Goal: Information Seeking & Learning: Learn about a topic

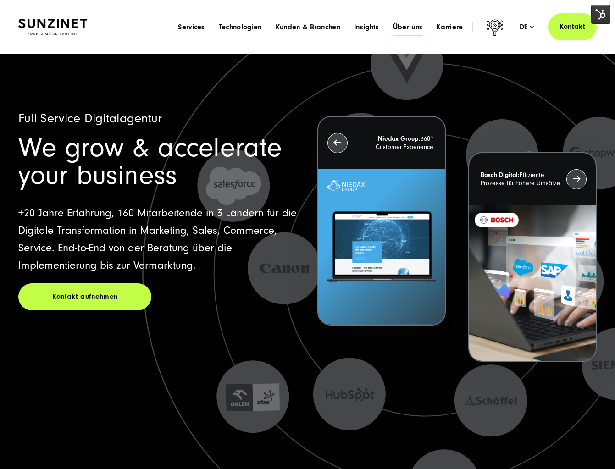
click at [411, 29] on span "Über uns" at bounding box center [408, 26] width 30 height 9
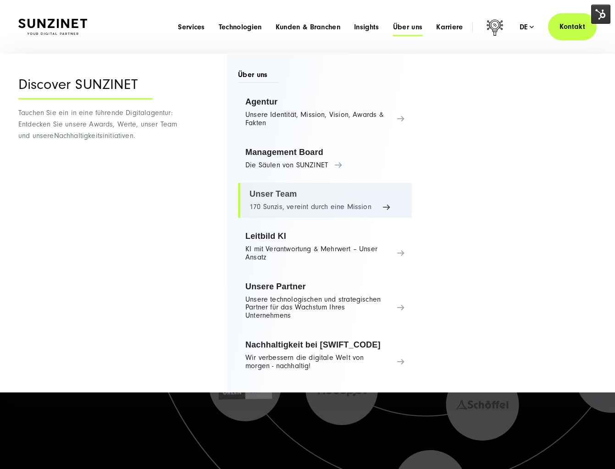
click at [330, 205] on link "Unser Team 170 Sunzis, vereint durch eine Mission" at bounding box center [325, 200] width 174 height 35
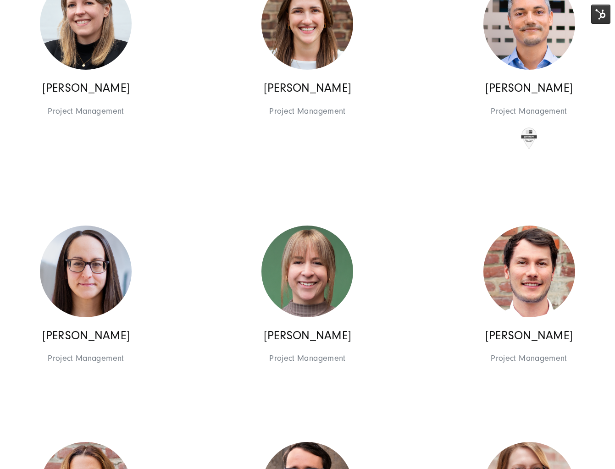
scroll to position [2979, 0]
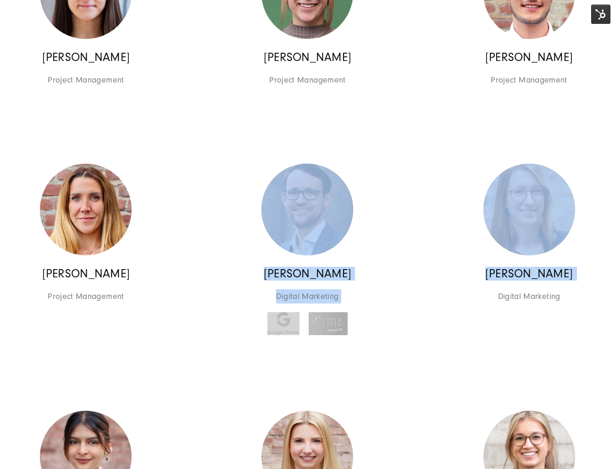
drag, startPoint x: 233, startPoint y: 249, endPoint x: 459, endPoint y: 283, distance: 228.5
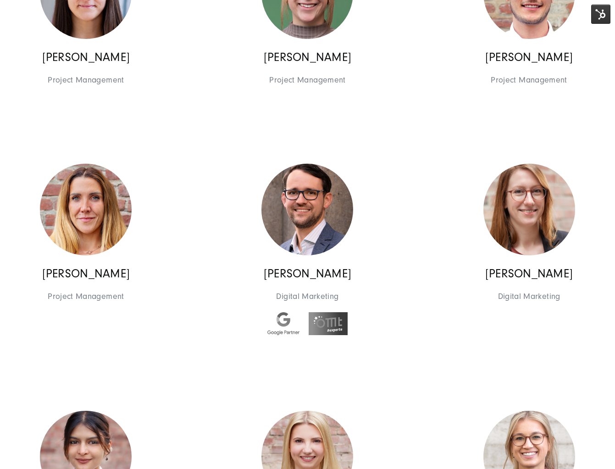
click at [472, 353] on div "Katharina Müller Digital Marketing Digital Marketing Digital Marketing Katharin…" at bounding box center [528, 255] width 221 height 204
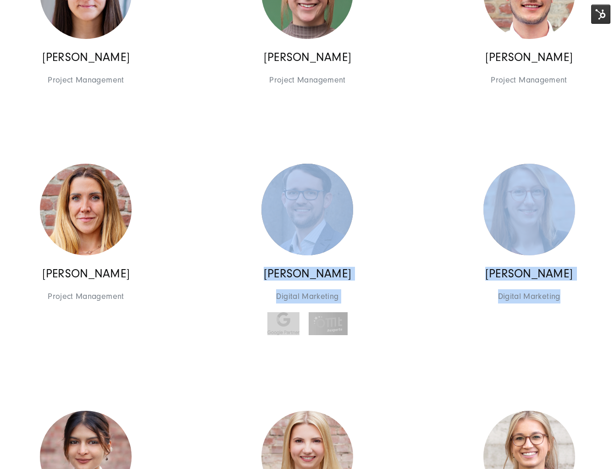
drag, startPoint x: 225, startPoint y: 152, endPoint x: 580, endPoint y: 352, distance: 407.7
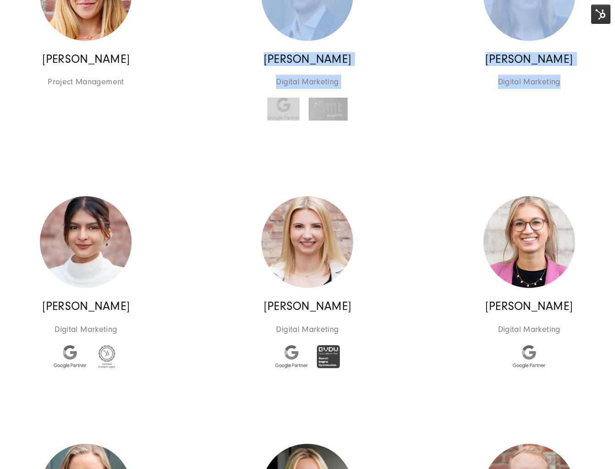
scroll to position [3188, 0]
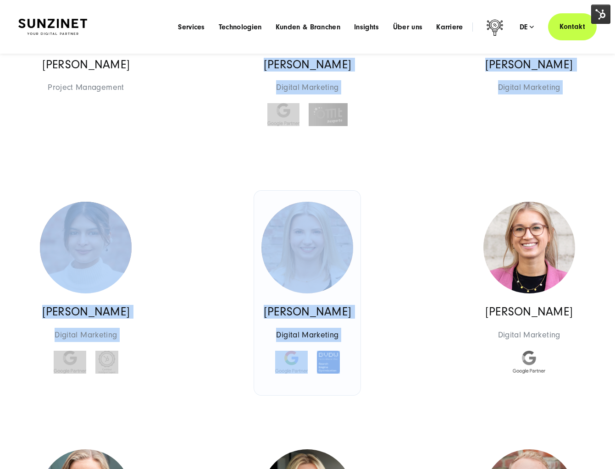
drag, startPoint x: 59, startPoint y: 126, endPoint x: 268, endPoint y: 328, distance: 290.7
drag, startPoint x: 185, startPoint y: 166, endPoint x: 335, endPoint y: 390, distance: 269.2
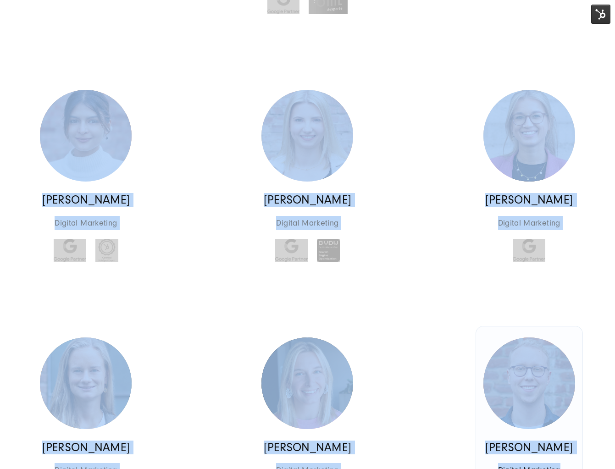
scroll to position [3346, 0]
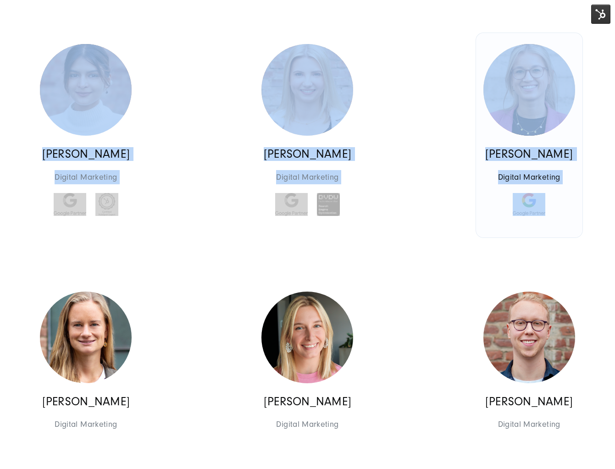
drag, startPoint x: 251, startPoint y: 128, endPoint x: 561, endPoint y: 232, distance: 327.2
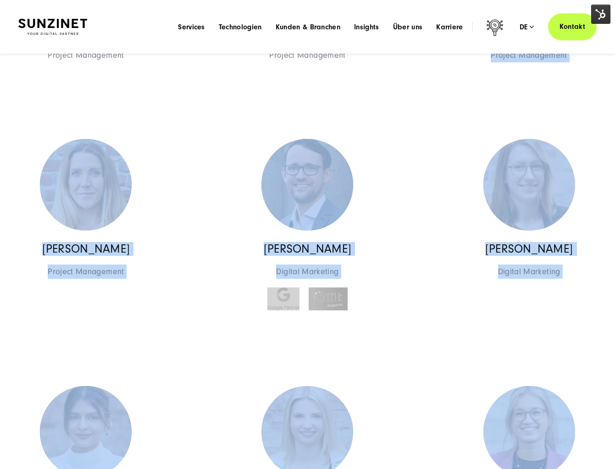
scroll to position [2998, 0]
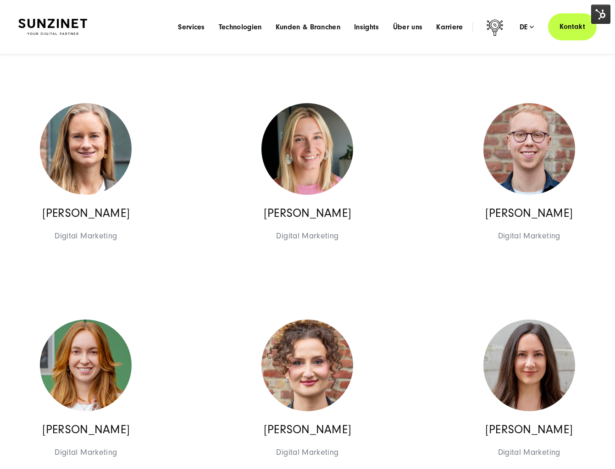
click at [472, 199] on div "Lucas Broich Digital Marketing Digital Marketing Digital Marketing Lucas Broich…" at bounding box center [528, 178] width 221 height 173
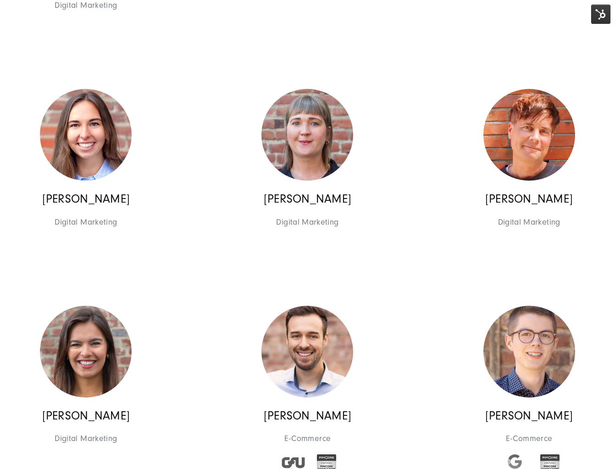
scroll to position [4205, 0]
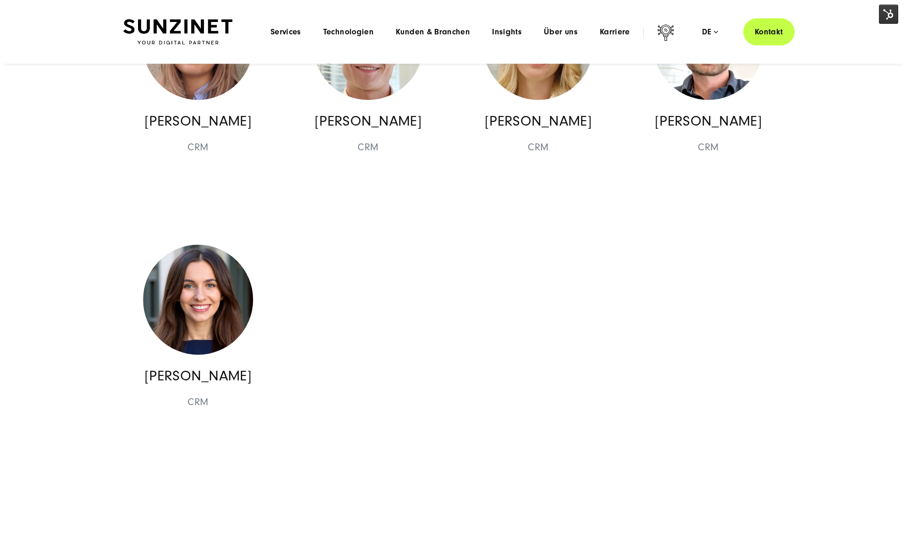
scroll to position [10210, 0]
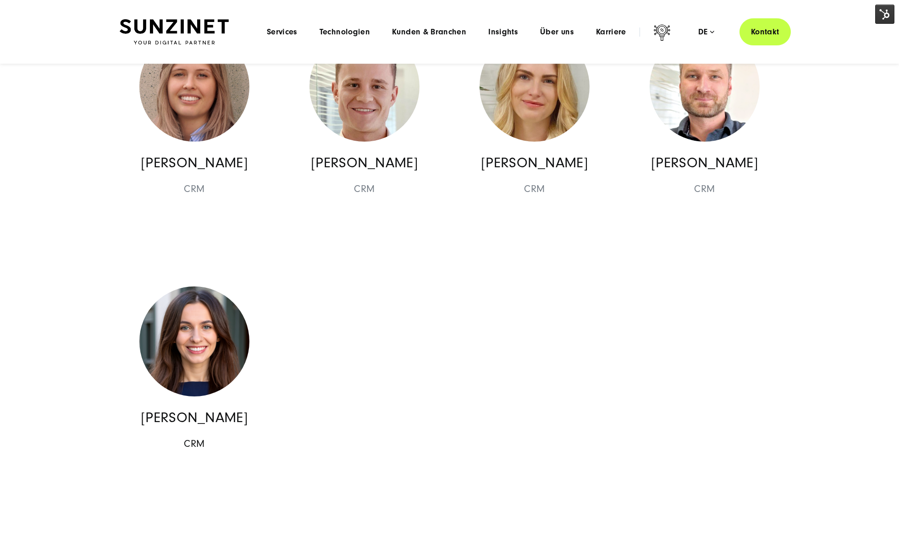
click at [209, 286] on img at bounding box center [194, 341] width 110 height 110
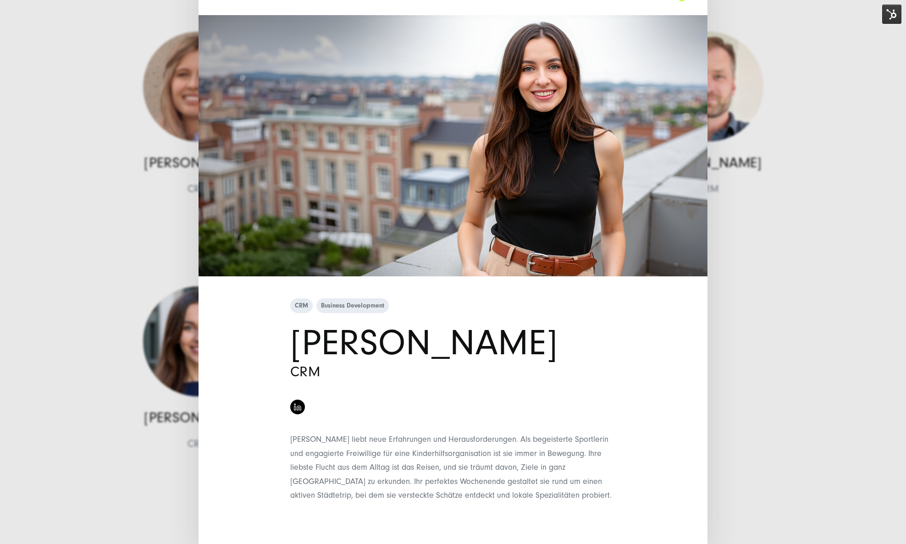
scroll to position [29, 0]
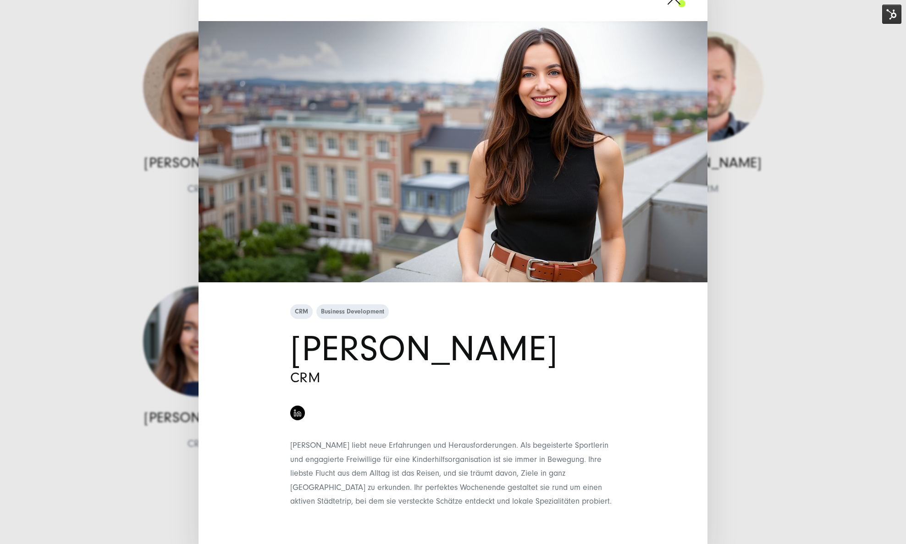
click at [170, 176] on div "CRM Business Development Andreia Cioban CRM" at bounding box center [453, 272] width 906 height 544
click at [129, 177] on div "CRM Business Development Andreia Cioban CRM" at bounding box center [453, 272] width 906 height 544
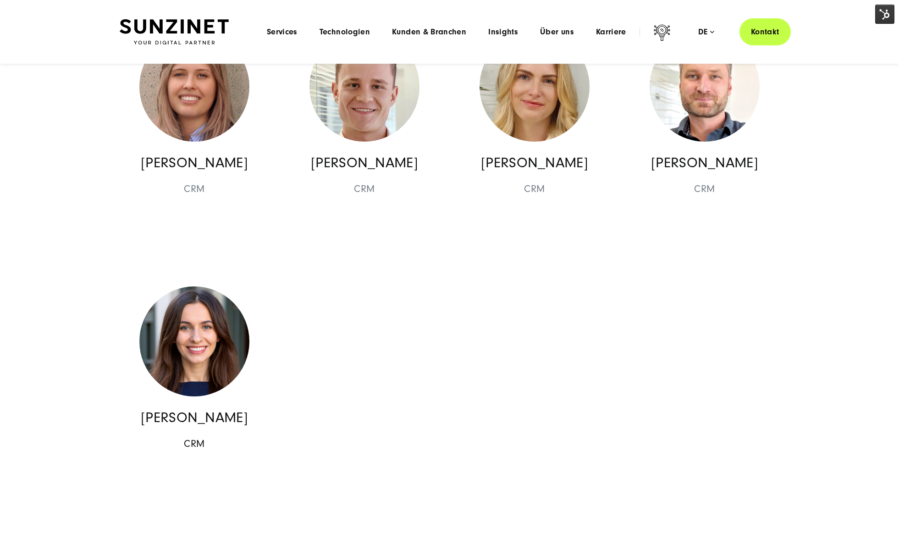
click at [202, 286] on img at bounding box center [194, 341] width 110 height 110
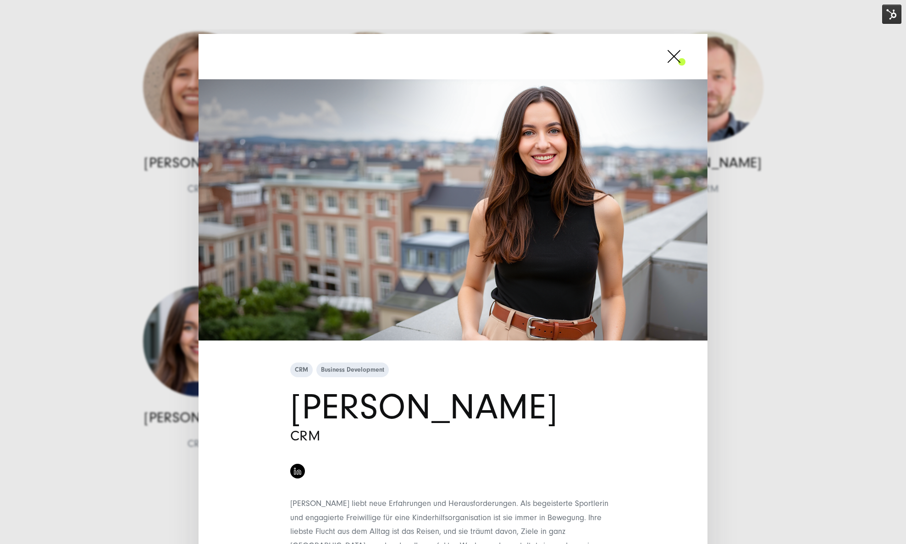
drag, startPoint x: 529, startPoint y: 384, endPoint x: 316, endPoint y: 389, distance: 213.1
click at [316, 390] on h1 "Andreia Cioban" at bounding box center [452, 407] width 325 height 35
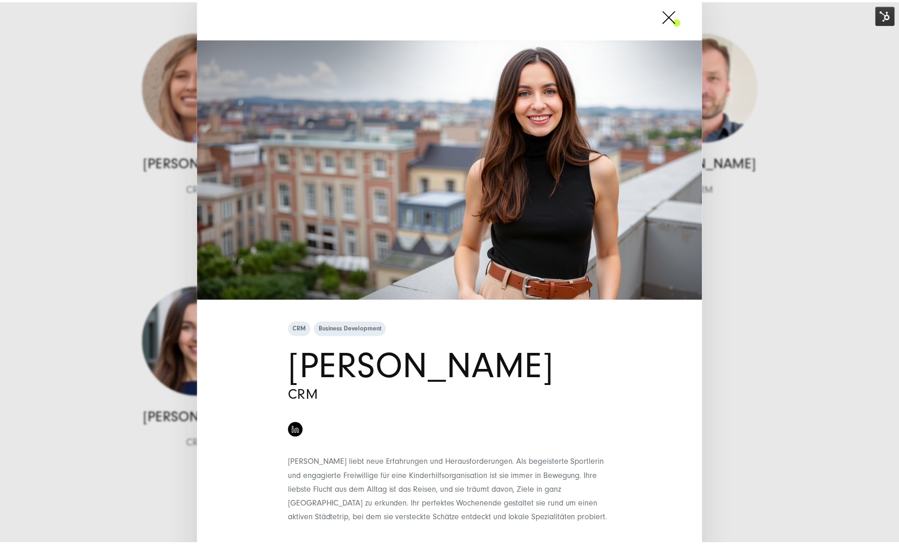
scroll to position [5, 0]
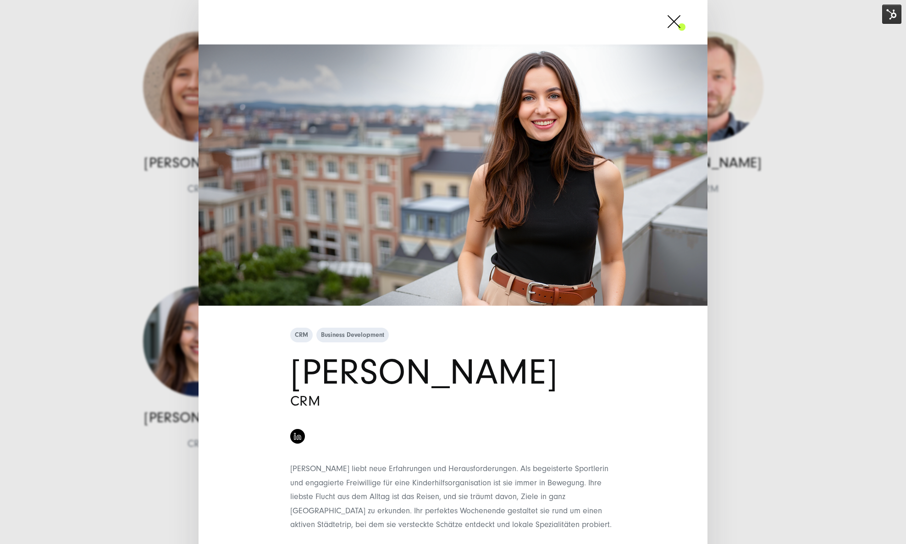
drag, startPoint x: 283, startPoint y: 448, endPoint x: 285, endPoint y: 440, distance: 7.9
click at [283, 448] on div "CRM Business Development Andreia Cioban CRM" at bounding box center [453, 450] width 344 height 248
click at [298, 379] on h1 "Andreia Cioban" at bounding box center [452, 372] width 325 height 35
drag, startPoint x: 126, startPoint y: 316, endPoint x: 120, endPoint y: 315, distance: 6.9
click at [120, 315] on div "CRM Business Development Andreia Cioban CRM" at bounding box center [453, 272] width 906 height 544
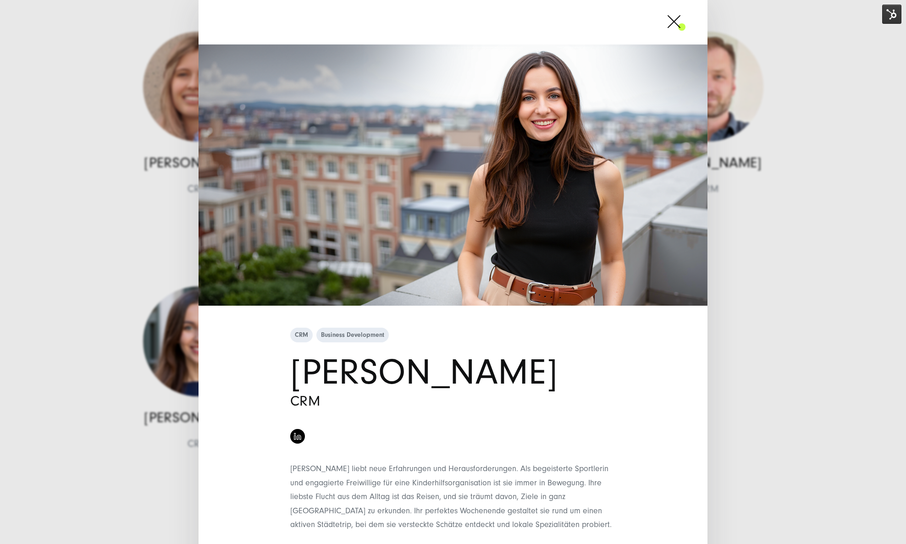
drag, startPoint x: 163, startPoint y: 302, endPoint x: 159, endPoint y: 274, distance: 28.2
click at [163, 284] on div "CRM Business Development Andreia Cioban CRM" at bounding box center [453, 272] width 906 height 544
click at [614, 14] on span at bounding box center [685, 21] width 0 height 23
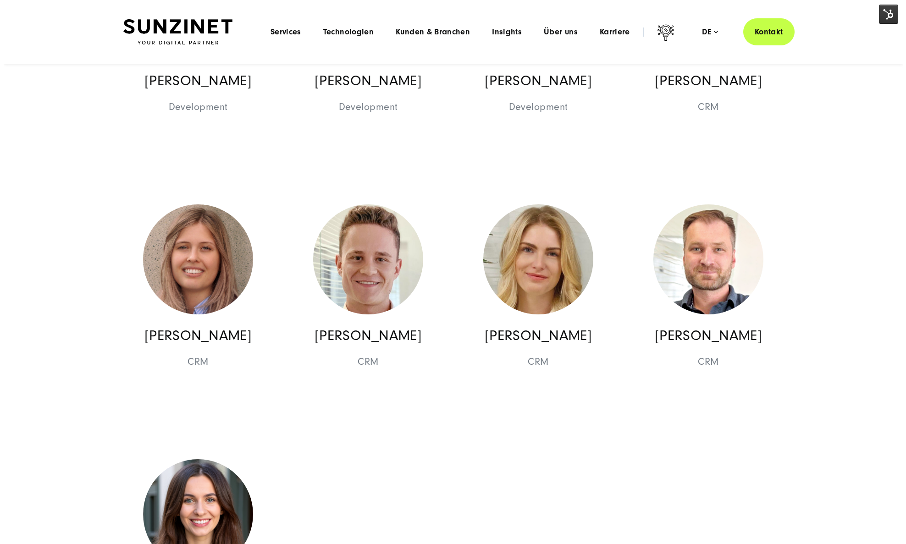
scroll to position [10031, 0]
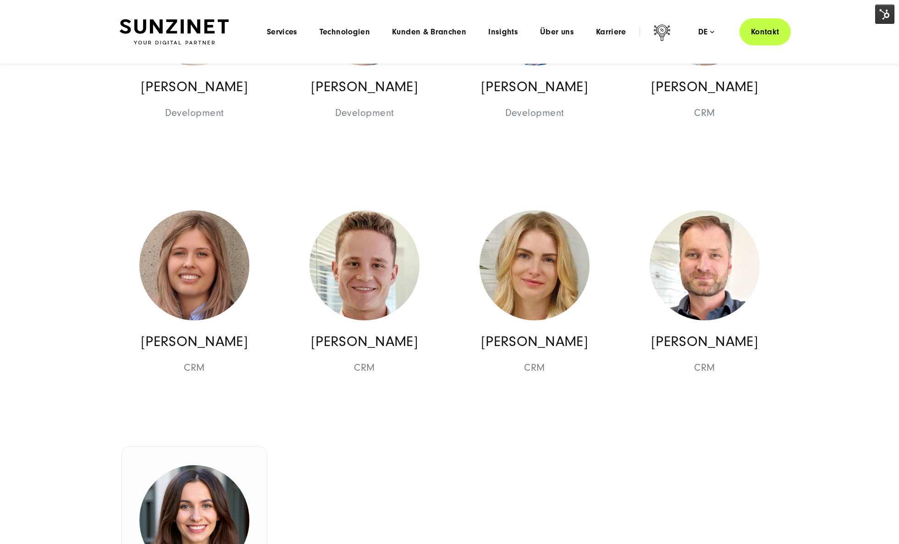
click at [201, 461] on img at bounding box center [194, 520] width 110 height 110
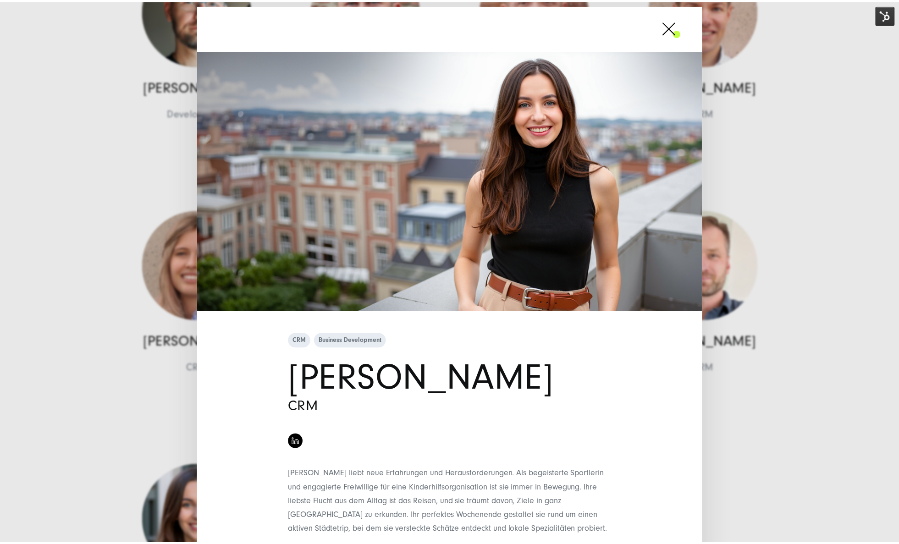
scroll to position [0, 0]
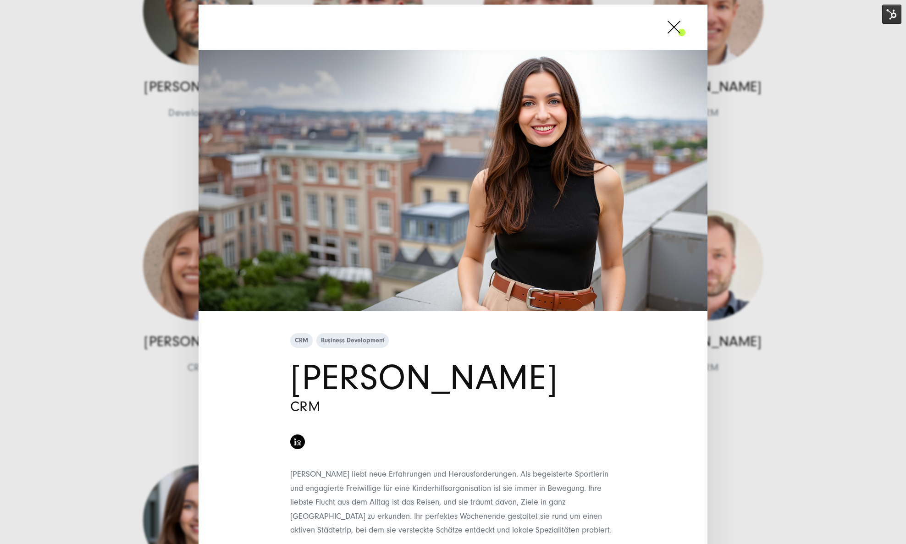
click at [172, 219] on div "CRM Business Development Andreia Cioban CRM" at bounding box center [453, 272] width 906 height 544
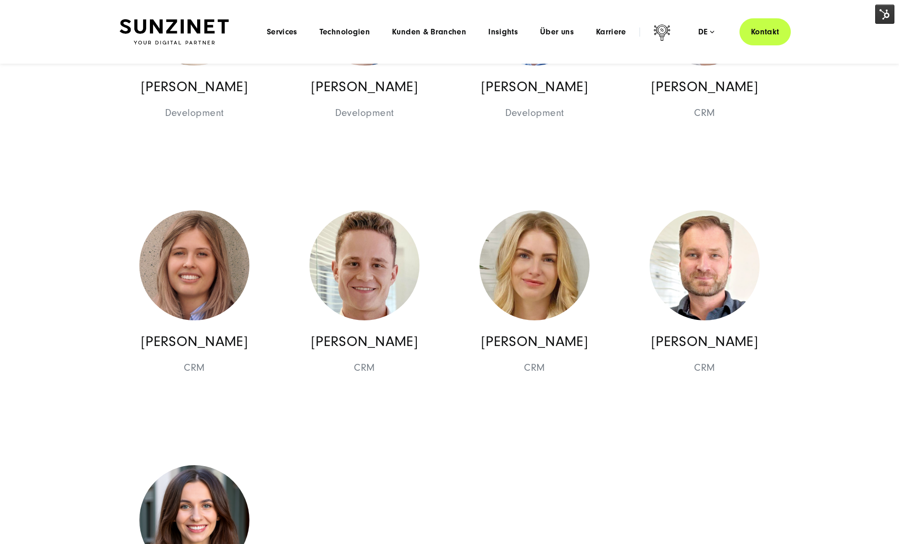
click at [241, 461] on img at bounding box center [194, 520] width 110 height 110
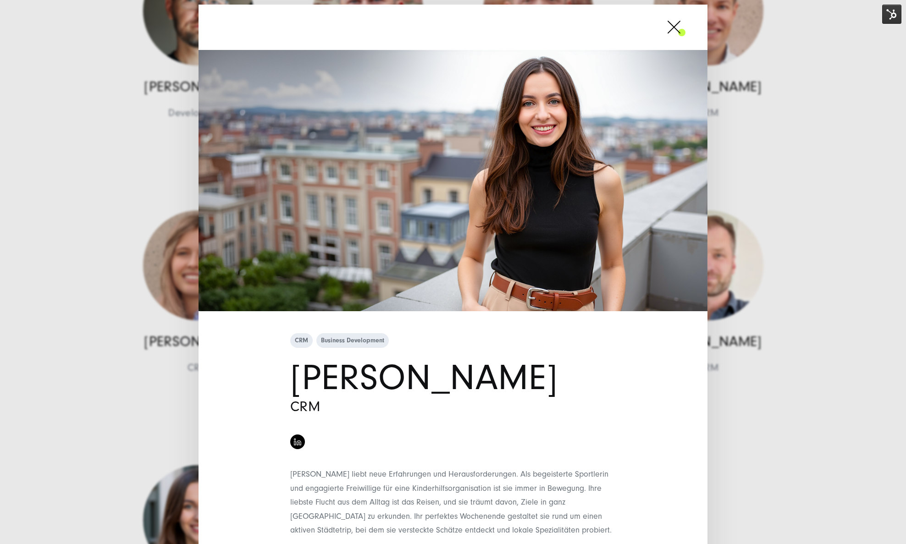
click at [362, 391] on h1 "Andreia Cioban" at bounding box center [452, 378] width 325 height 35
drag, startPoint x: 165, startPoint y: 399, endPoint x: 94, endPoint y: 387, distance: 71.9
click at [163, 398] on div "CRM Business Development Andreia Cioban CRM" at bounding box center [453, 272] width 906 height 544
click at [139, 320] on div "CRM Business Development Andreia Cioban CRM" at bounding box center [453, 272] width 906 height 544
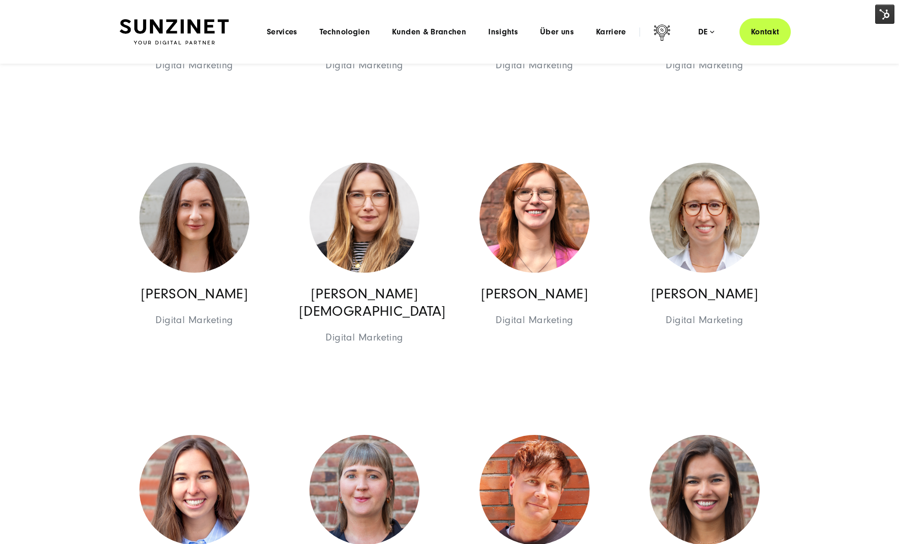
click at [196, 33] on img at bounding box center [174, 32] width 109 height 26
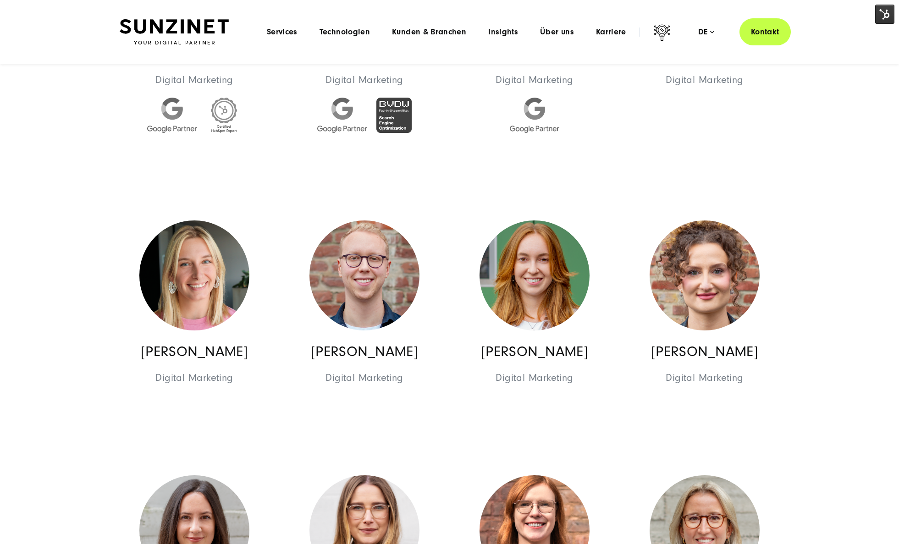
click at [196, 33] on img at bounding box center [174, 32] width 109 height 26
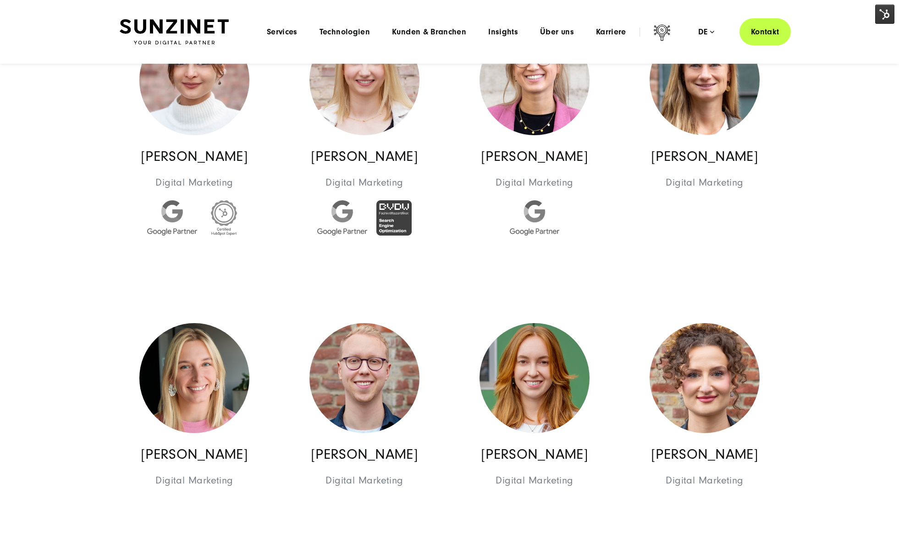
scroll to position [3247, 0]
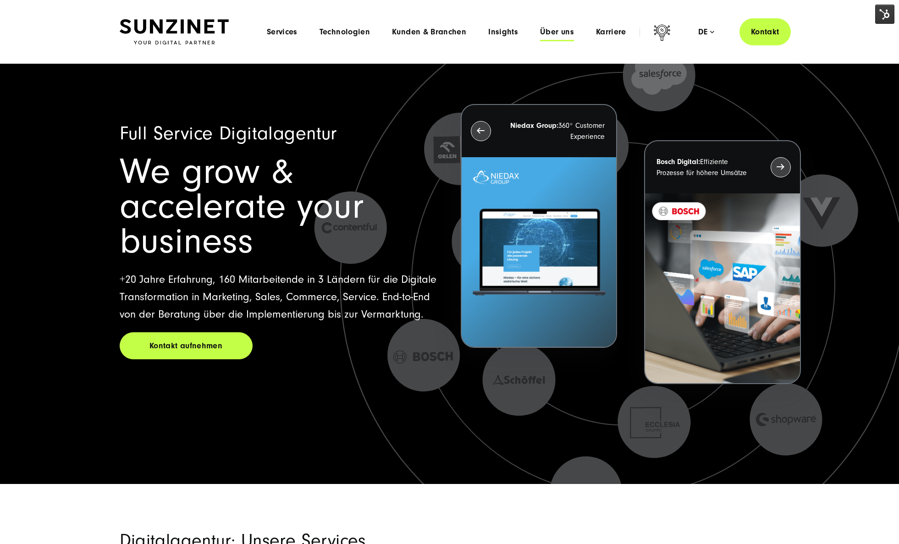
click at [559, 34] on span "Über uns" at bounding box center [557, 31] width 34 height 9
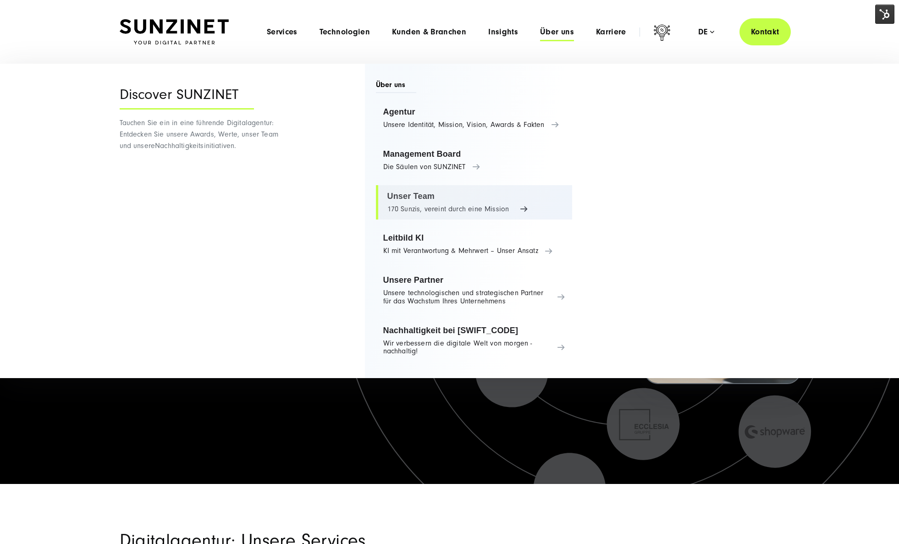
click at [430, 202] on link "Unser Team 170 Sunzis, vereint durch eine Mission" at bounding box center [474, 202] width 197 height 35
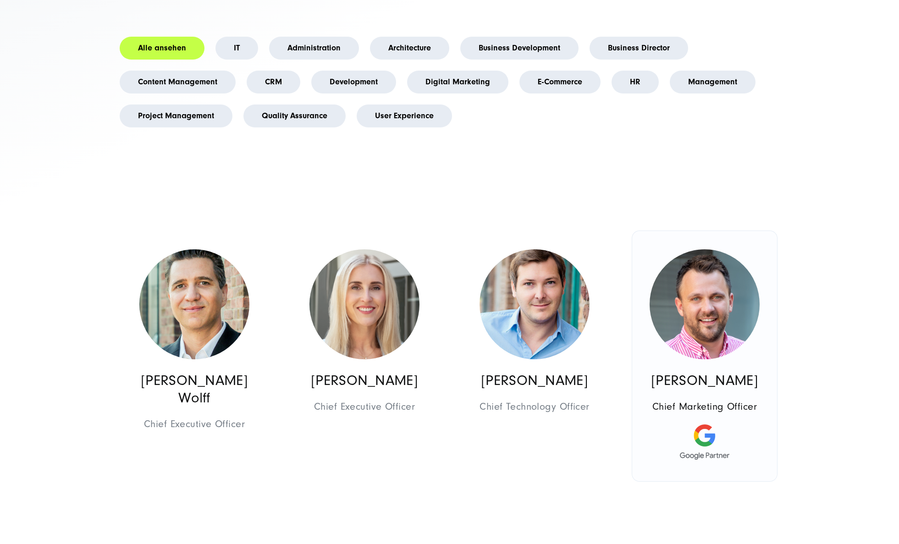
scroll to position [317, 0]
click at [351, 81] on link "Development" at bounding box center [353, 82] width 85 height 23
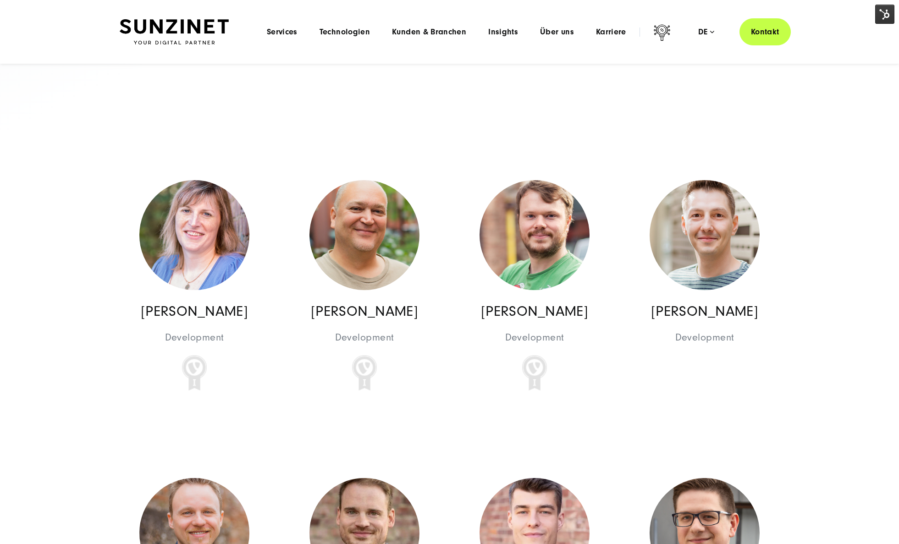
scroll to position [0, 0]
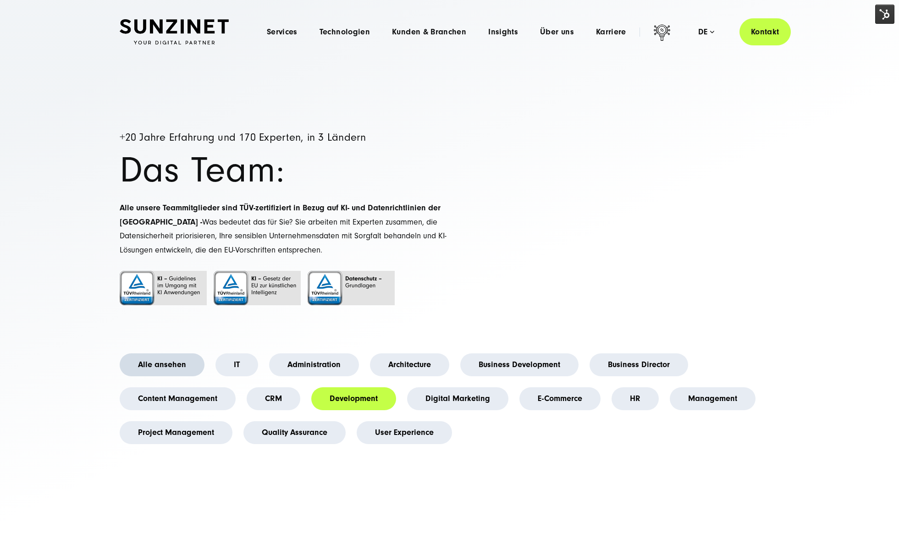
click at [159, 363] on link "Alle ansehen" at bounding box center [162, 364] width 85 height 23
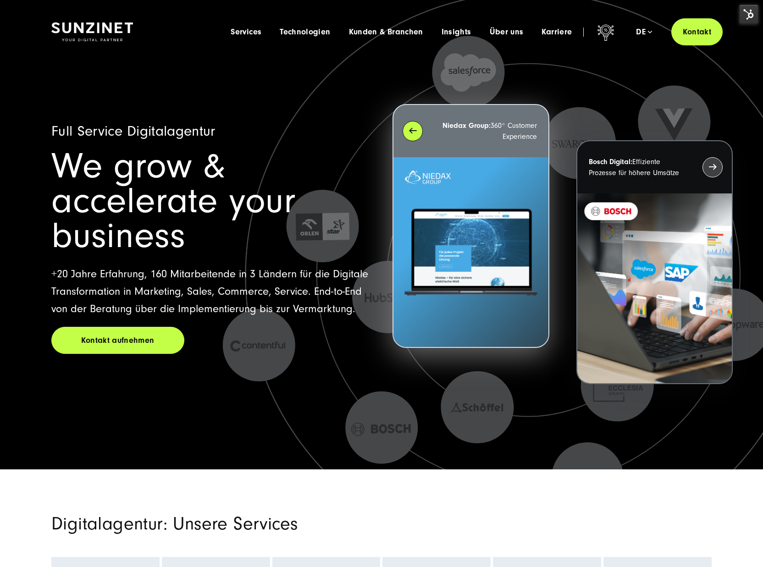
drag, startPoint x: 366, startPoint y: 236, endPoint x: 394, endPoint y: 180, distance: 62.5
click at [366, 265] on p "+20 Jahre Erfahrung, 160 Mitarbeitende in 3 Ländern für die Digitale Transforma…" at bounding box center [210, 291] width 319 height 52
